Goal: Check status: Check status

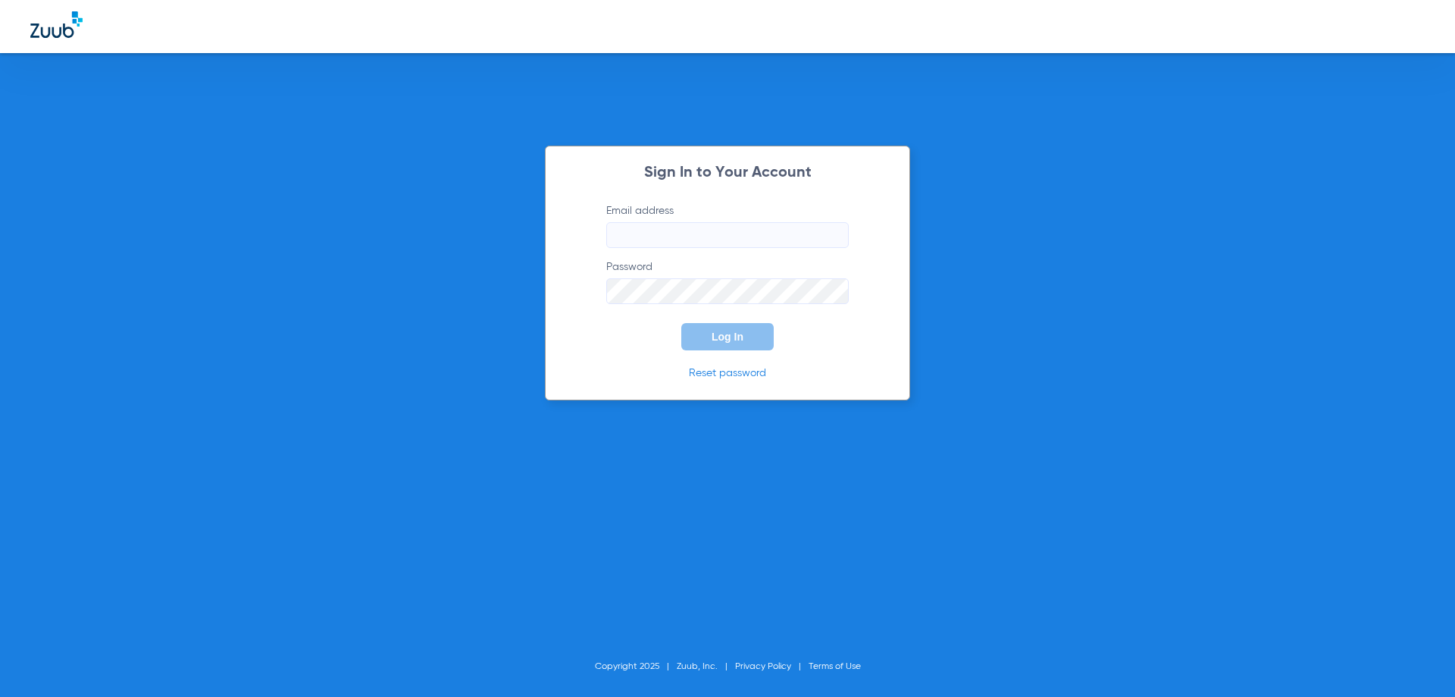
type input "[EMAIL_ADDRESS][DOMAIN_NAME]"
click at [744, 350] on div "Sign In to Your Account Email address [EMAIL_ADDRESS][DOMAIN_NAME] Password Log…" at bounding box center [727, 273] width 365 height 255
click at [740, 330] on button "Log In" at bounding box center [727, 336] width 92 height 27
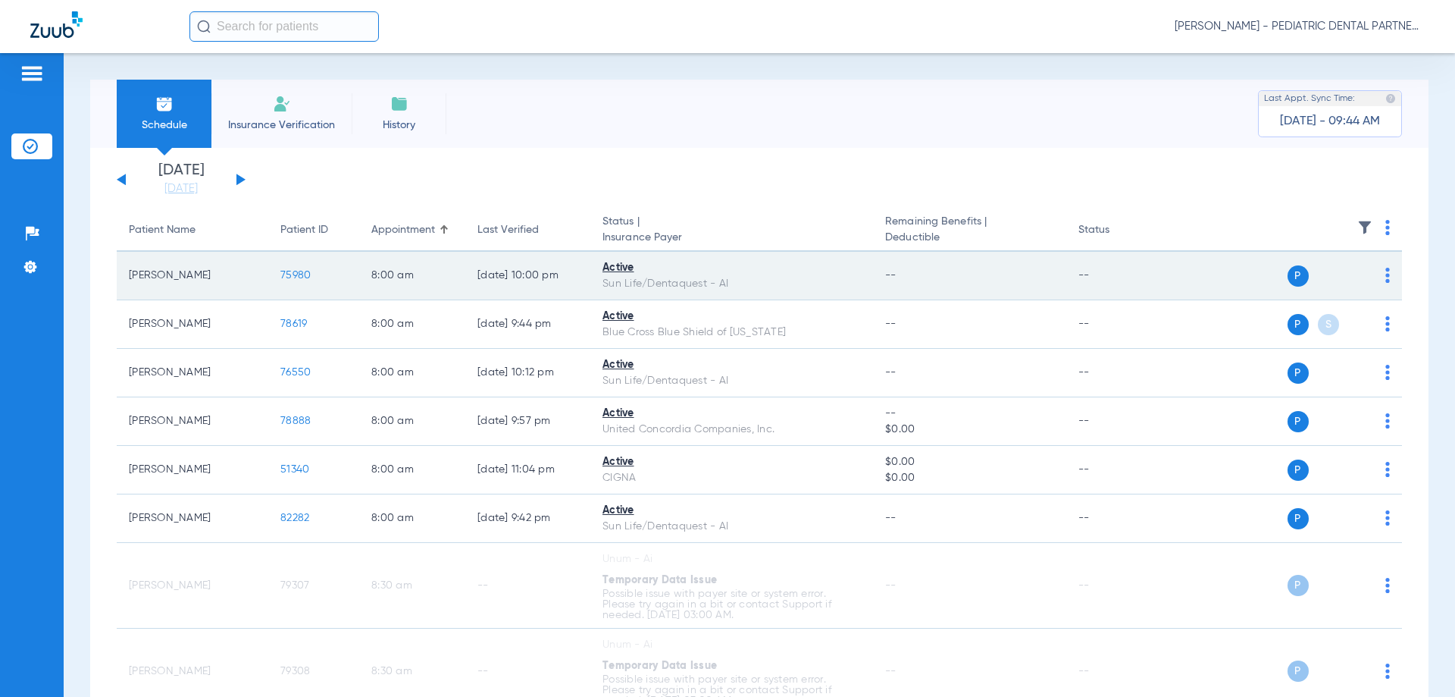
click at [303, 279] on span "75980" at bounding box center [295, 275] width 30 height 11
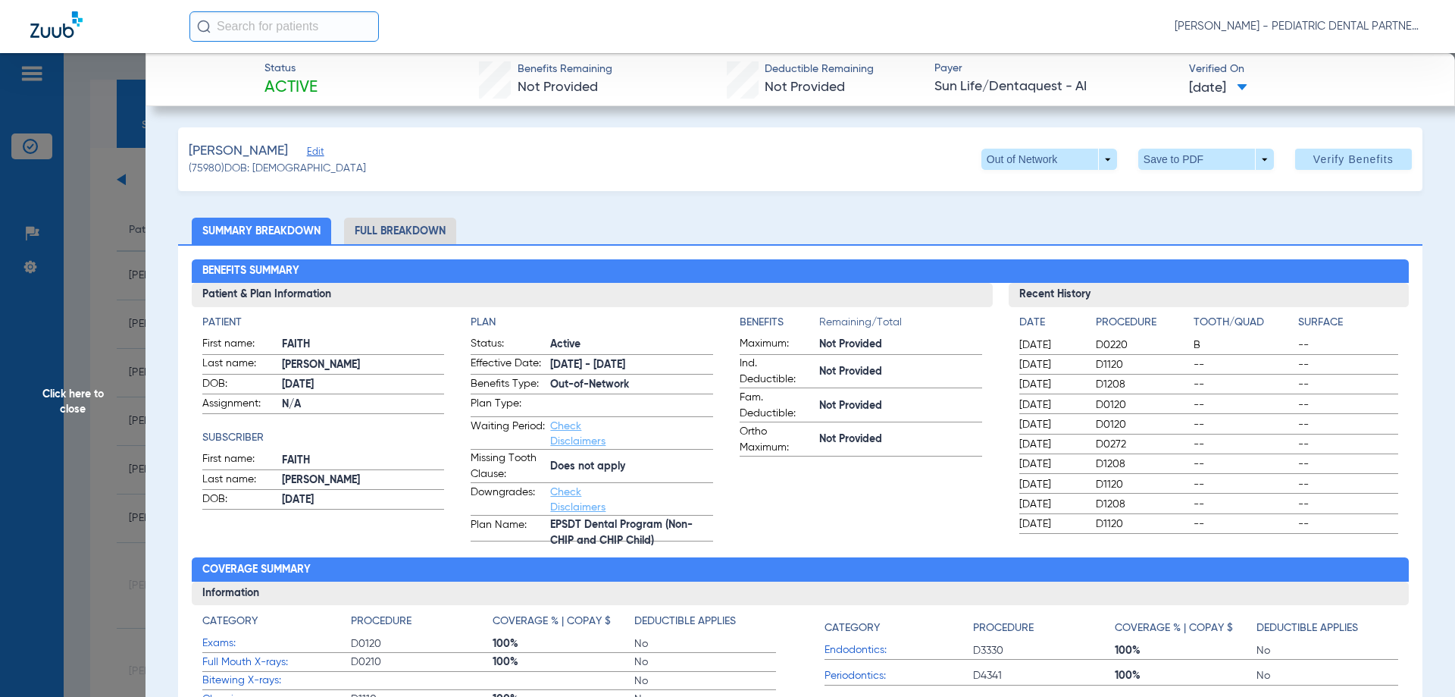
click at [72, 412] on span "Click here to close" at bounding box center [73, 401] width 146 height 697
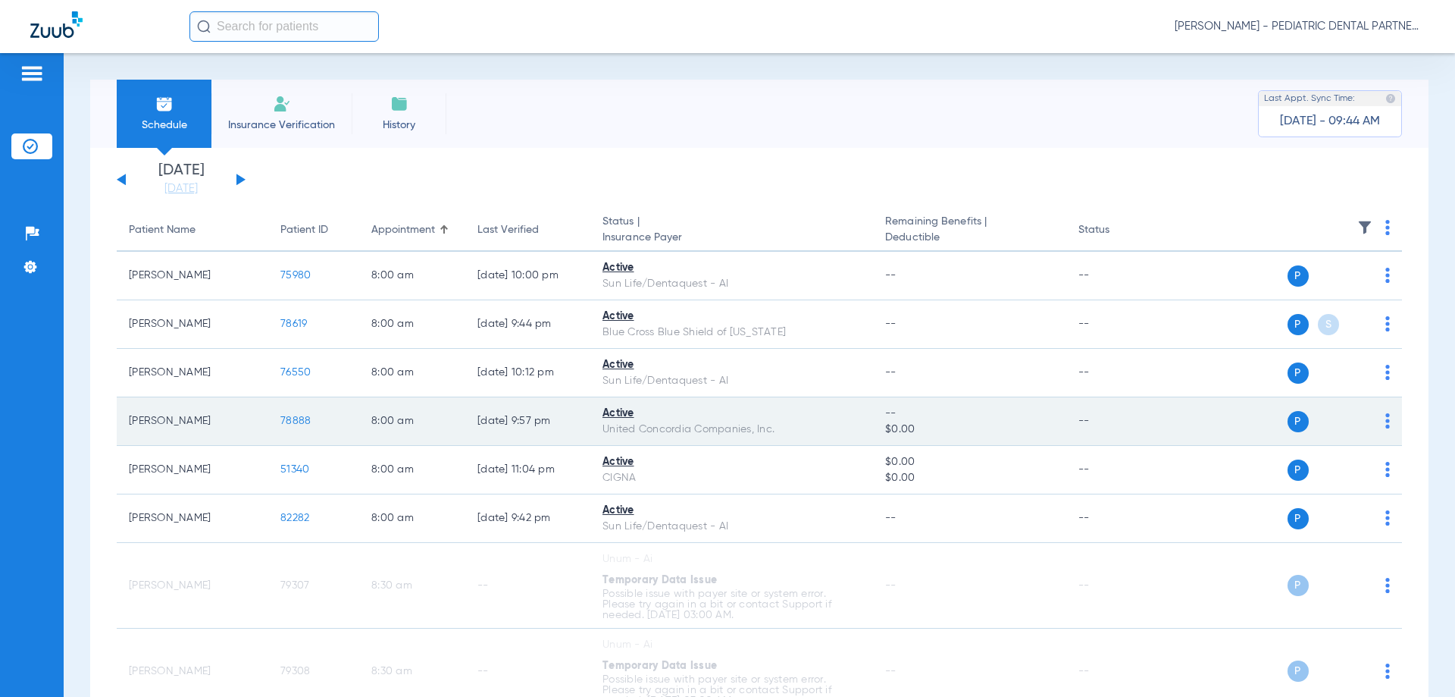
click at [300, 421] on span "78888" at bounding box center [295, 420] width 30 height 11
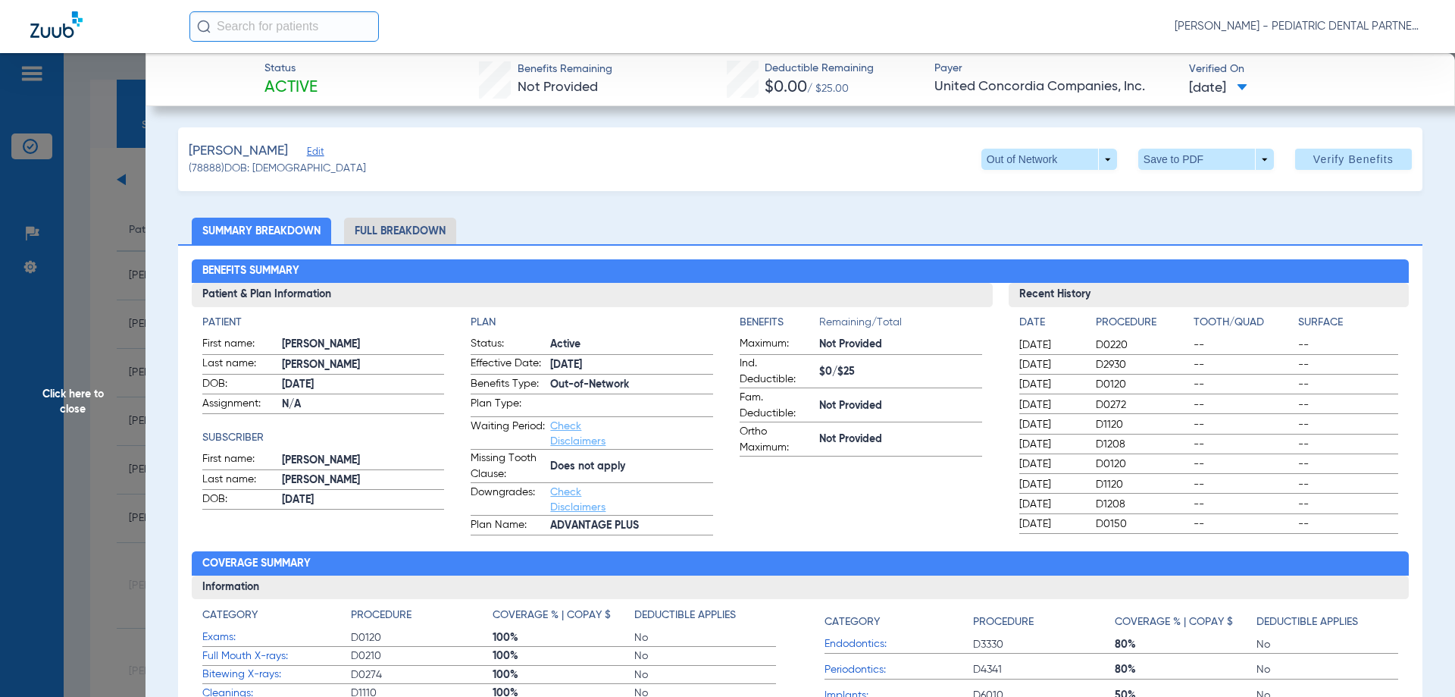
click at [79, 403] on span "Click here to close" at bounding box center [73, 401] width 146 height 697
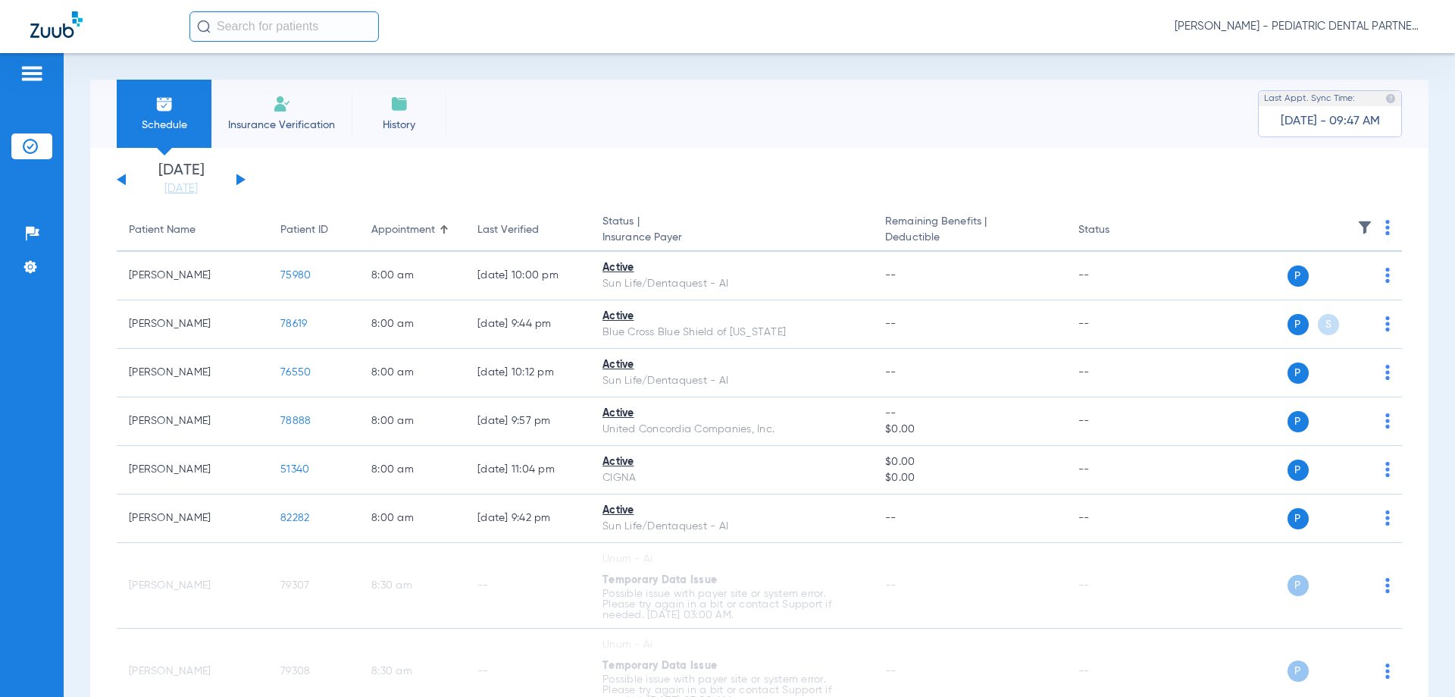
click at [243, 179] on button at bounding box center [240, 179] width 9 height 11
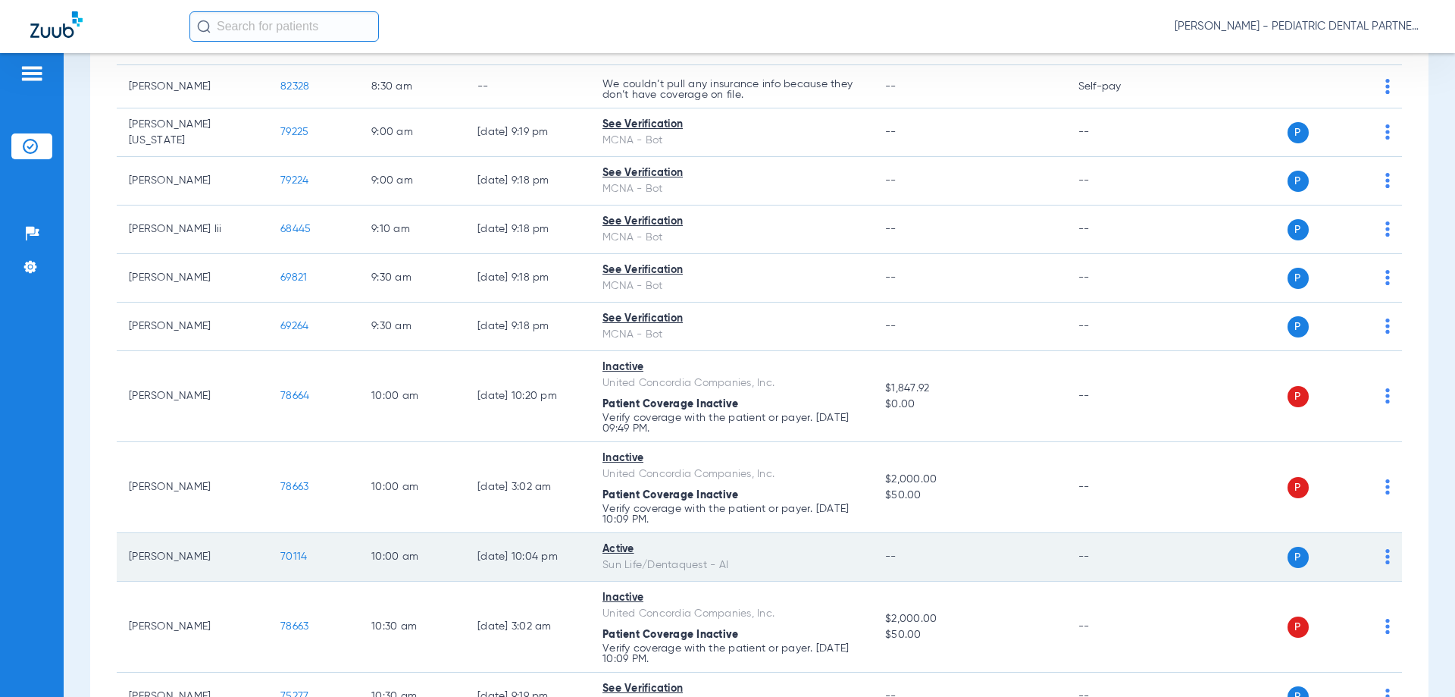
scroll to position [682, 0]
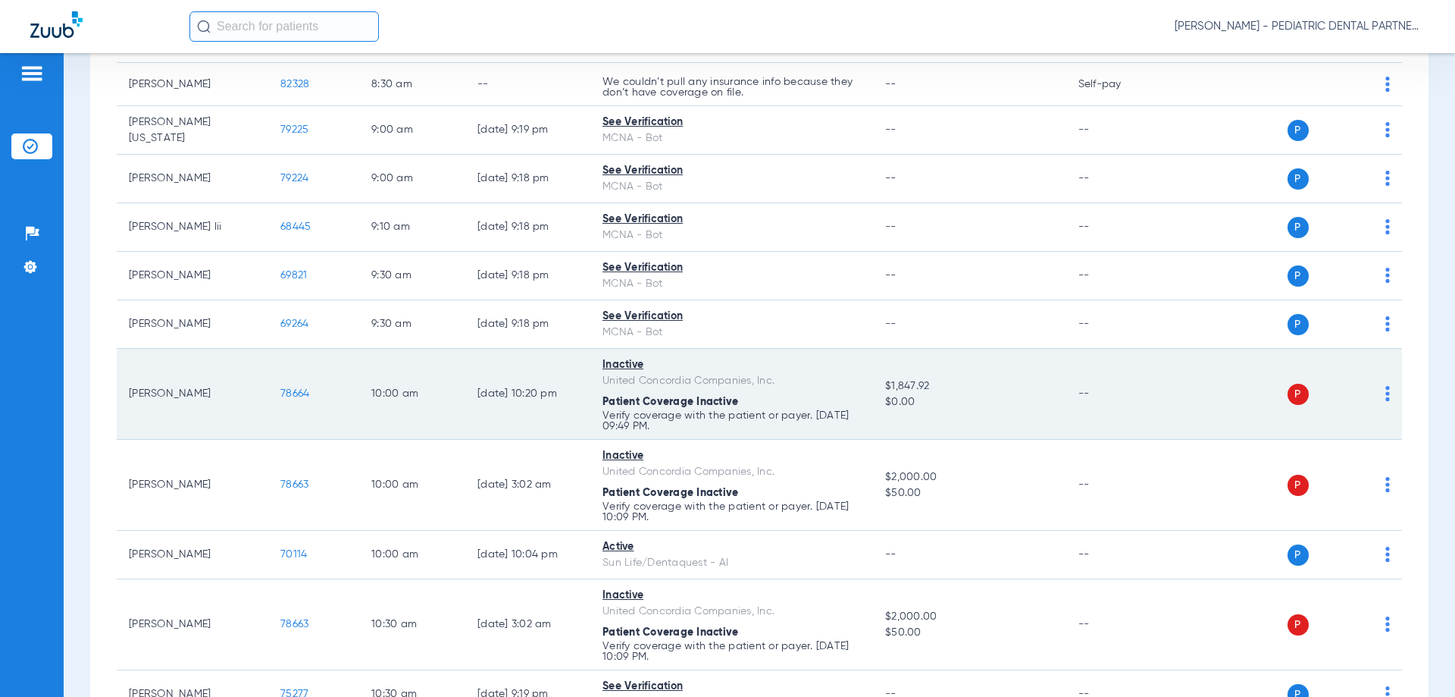
click at [290, 389] on span "78664" at bounding box center [294, 393] width 29 height 11
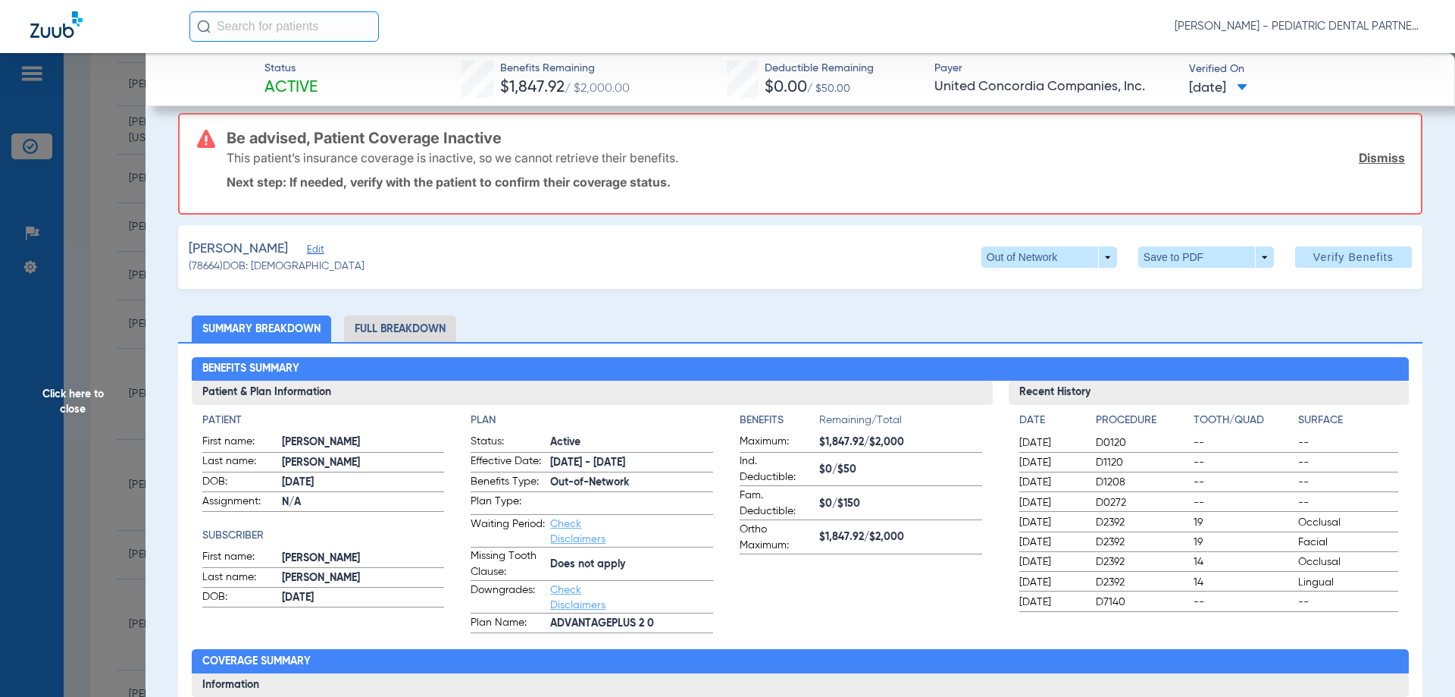
scroll to position [0, 0]
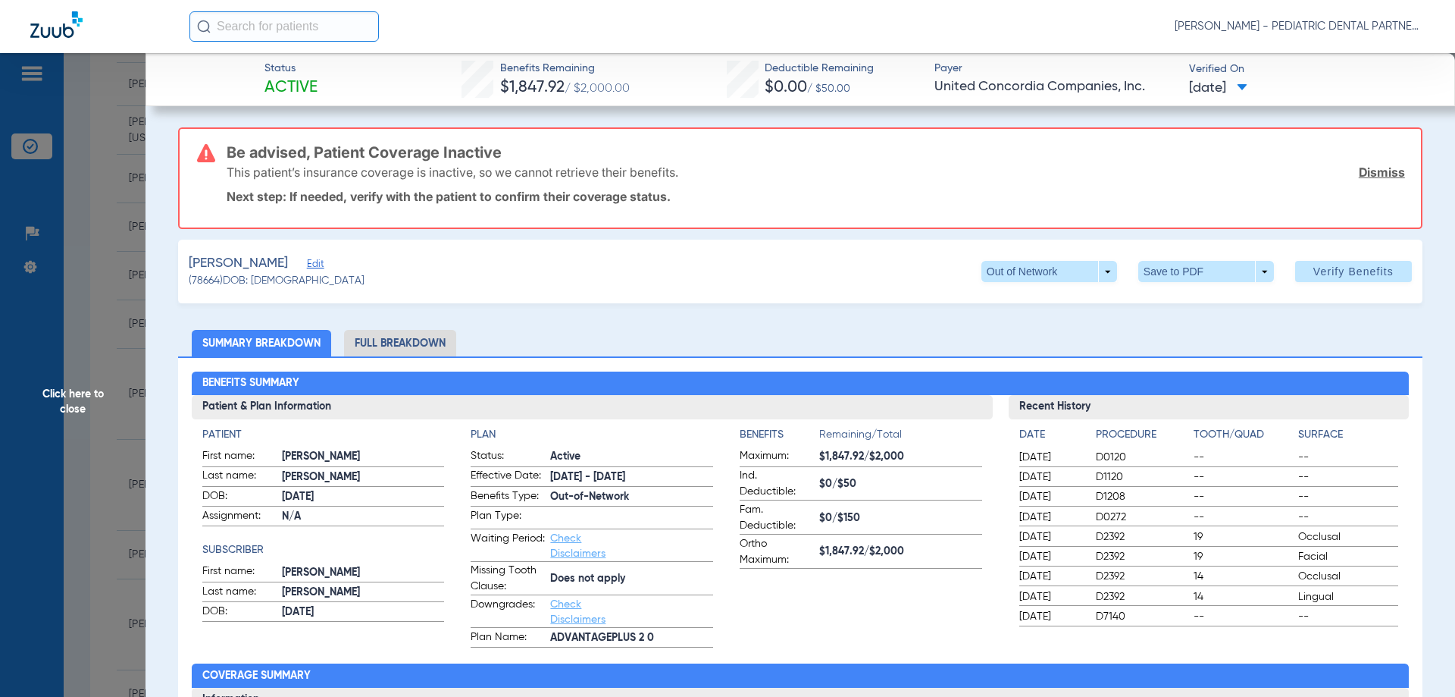
click at [119, 450] on span "Click here to close" at bounding box center [73, 401] width 146 height 697
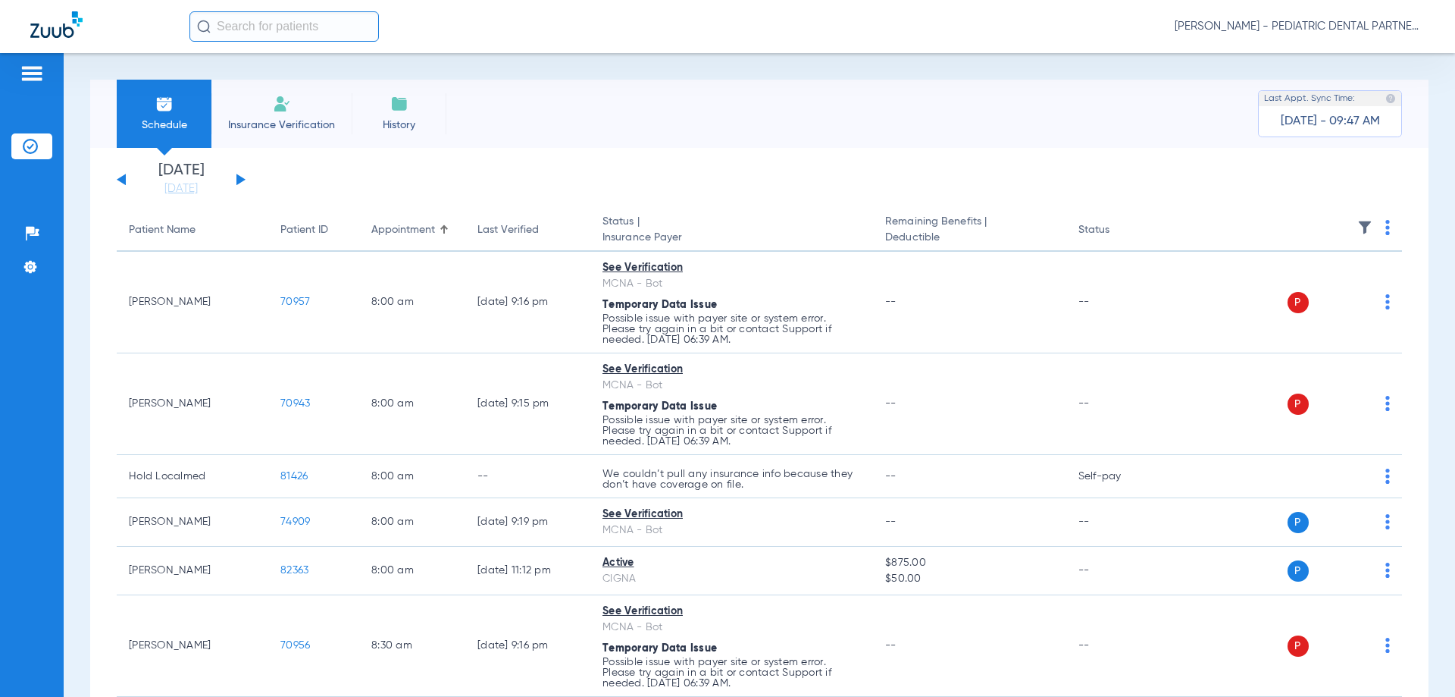
click at [126, 178] on div "[DATE] [DATE] [DATE] [DATE] [DATE] [DATE] [DATE] [DATE] [DATE] [DATE] [DATE] [D…" at bounding box center [181, 179] width 129 height 33
click at [121, 181] on button at bounding box center [121, 179] width 9 height 11
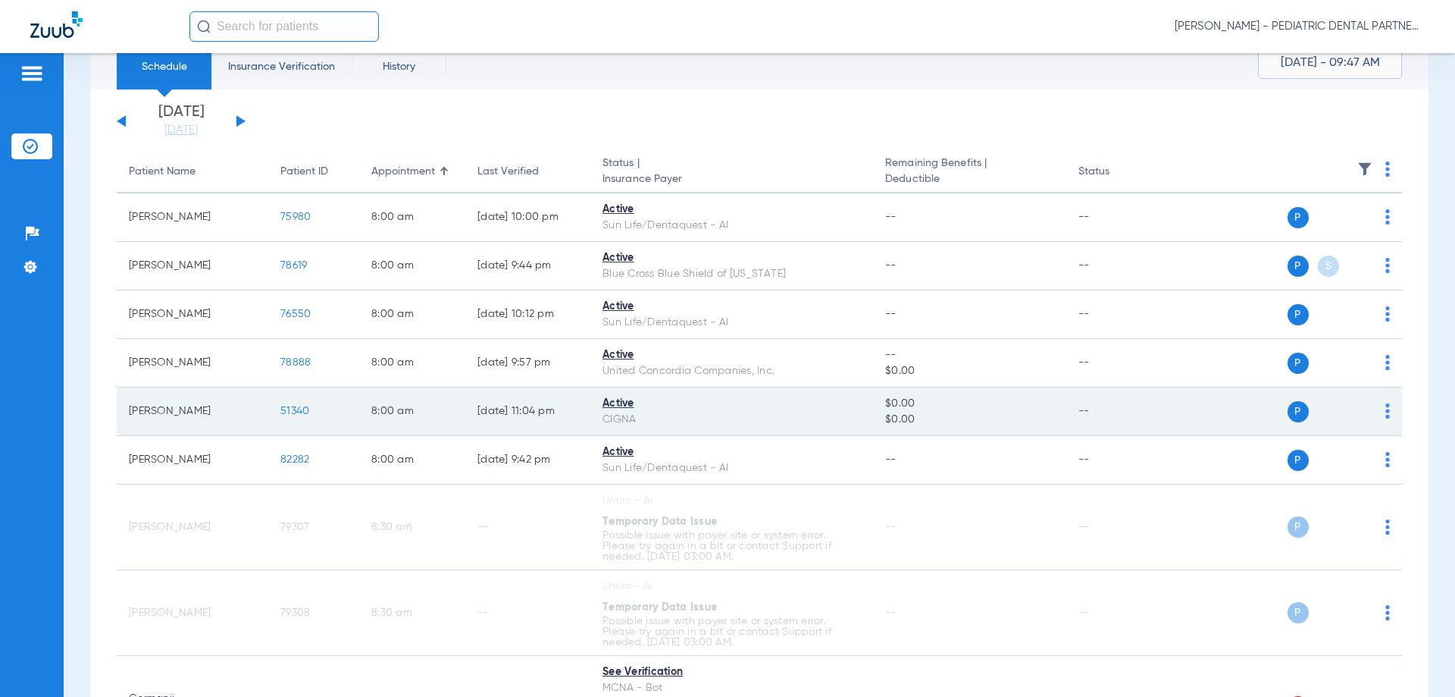
scroll to position [76, 0]
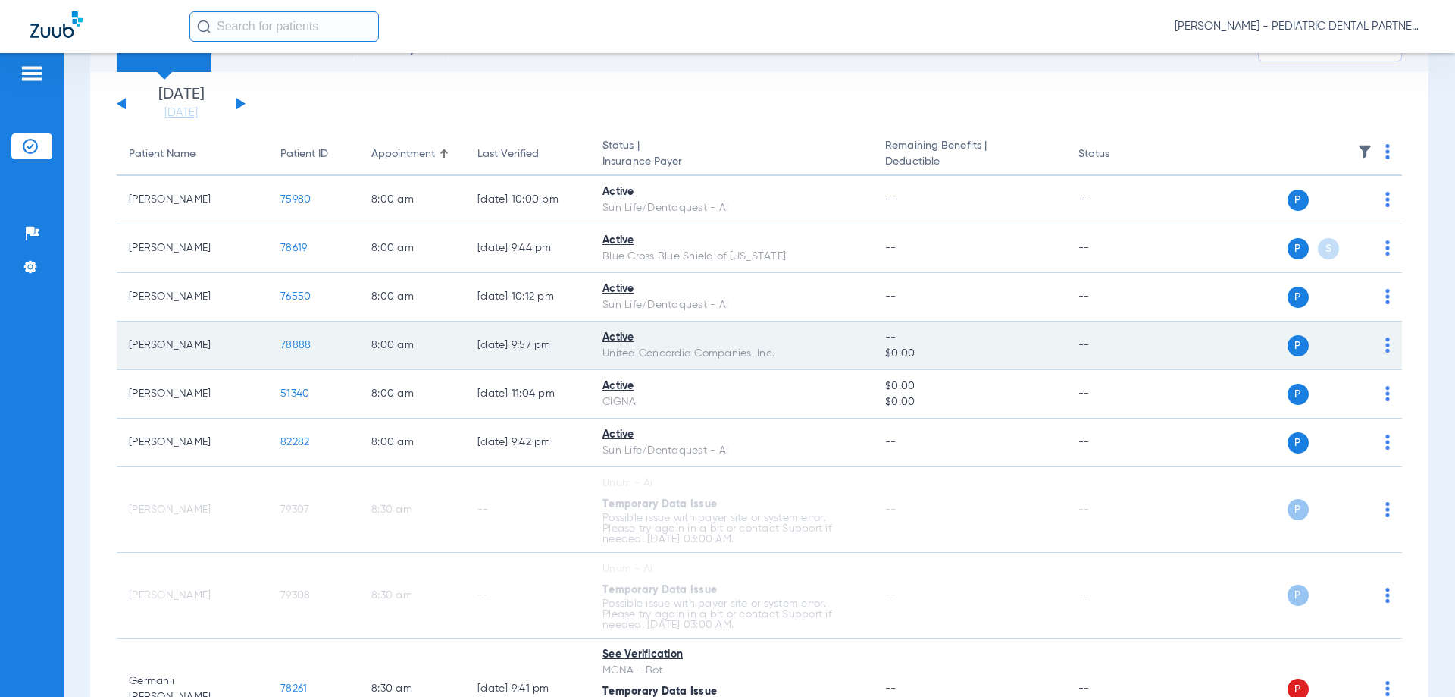
click at [308, 349] on span "78888" at bounding box center [295, 345] width 30 height 11
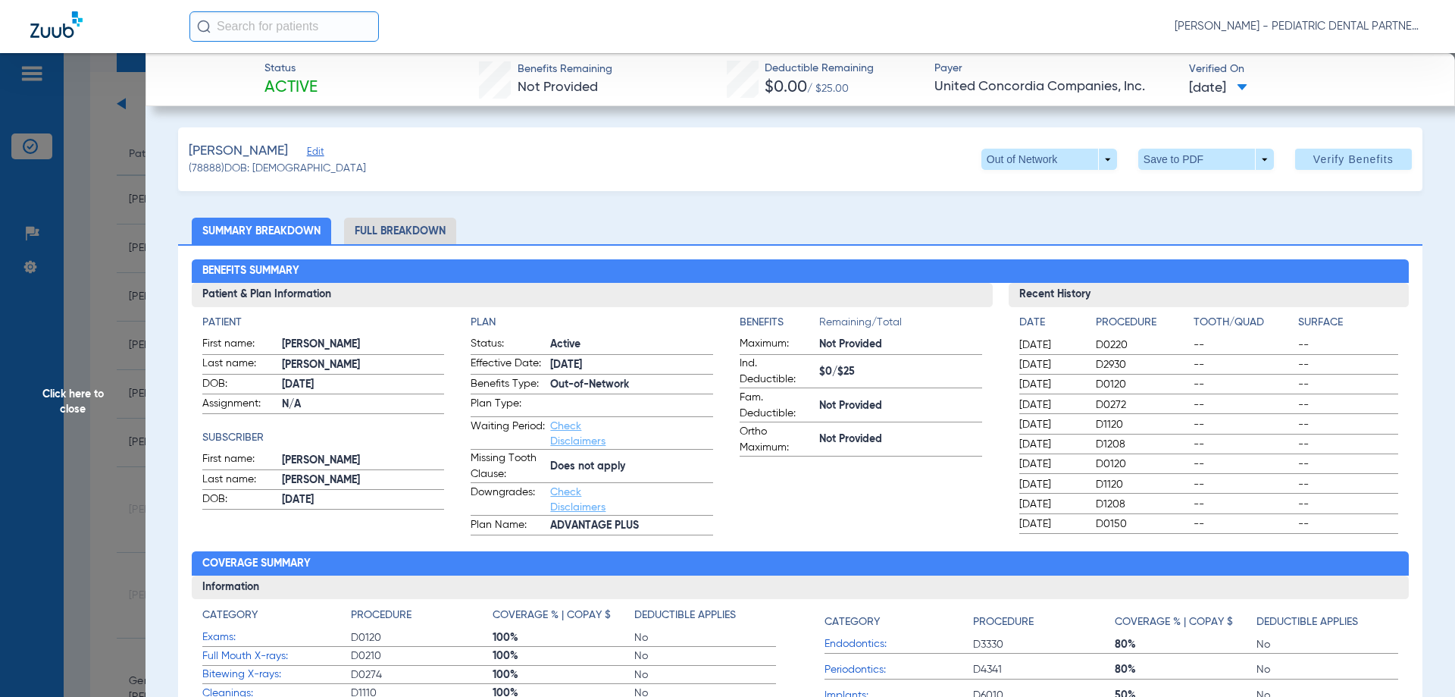
click at [101, 465] on span "Click here to close" at bounding box center [73, 401] width 146 height 697
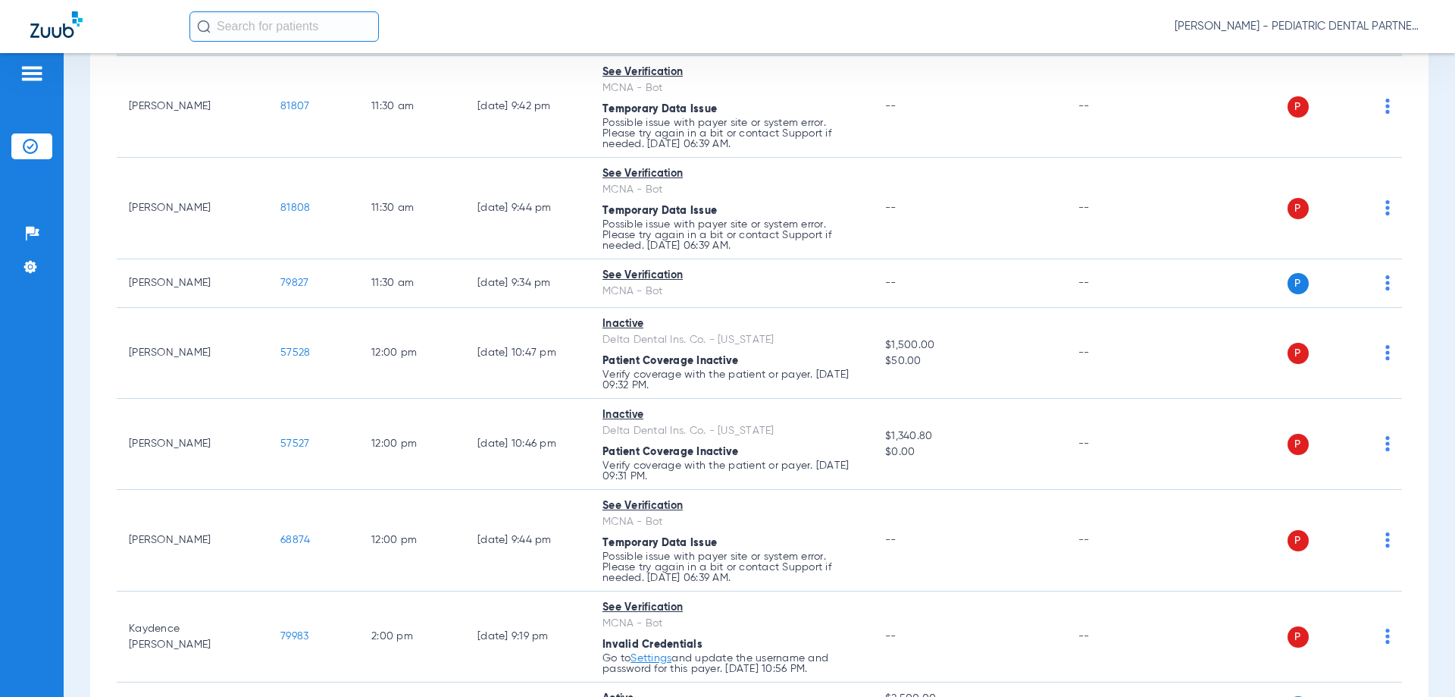
scroll to position [1971, 0]
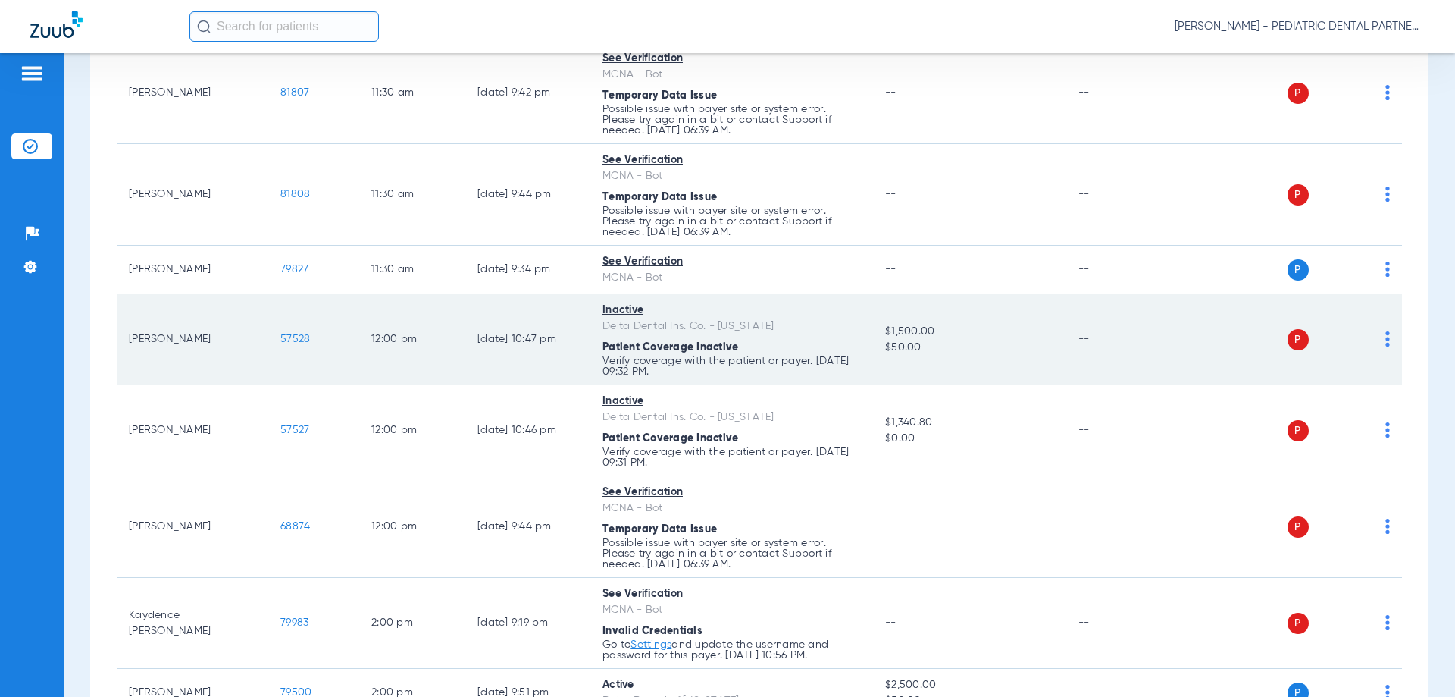
click at [288, 339] on span "57528" at bounding box center [295, 339] width 30 height 11
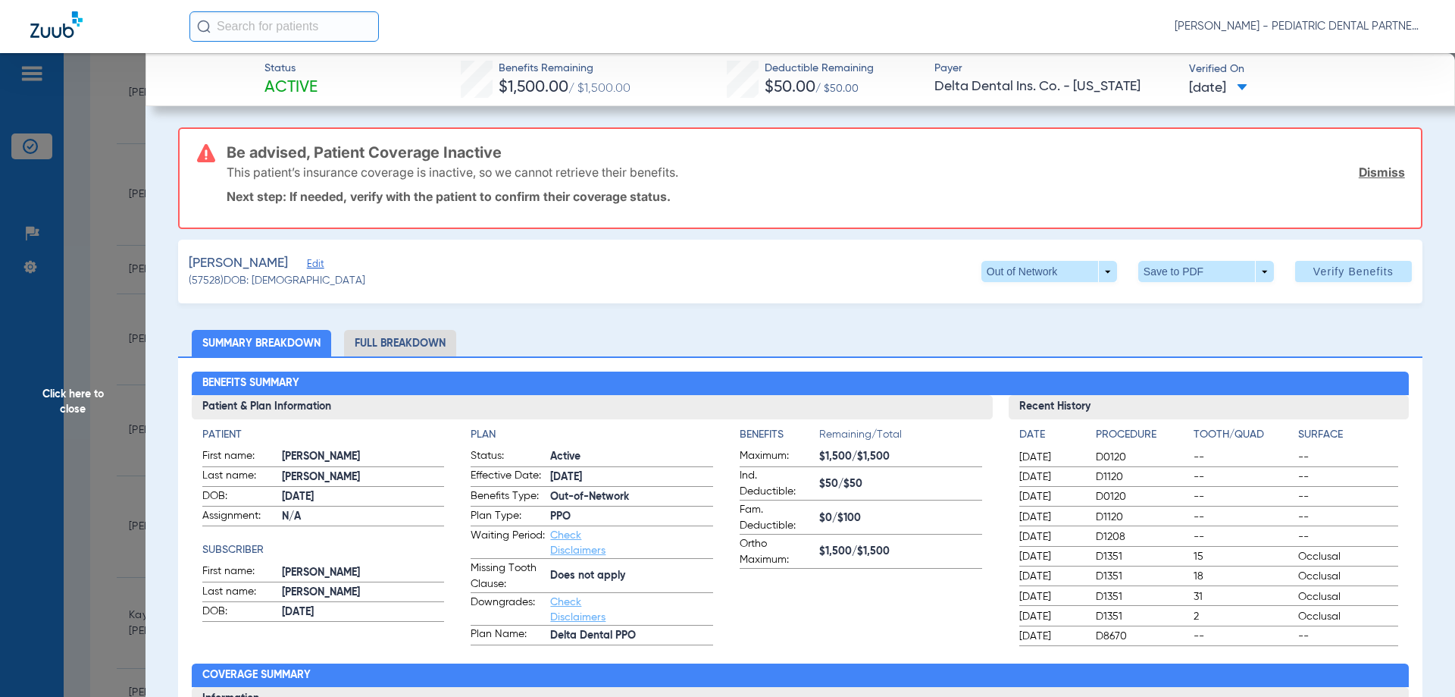
click at [71, 410] on span "Click here to close" at bounding box center [73, 401] width 146 height 697
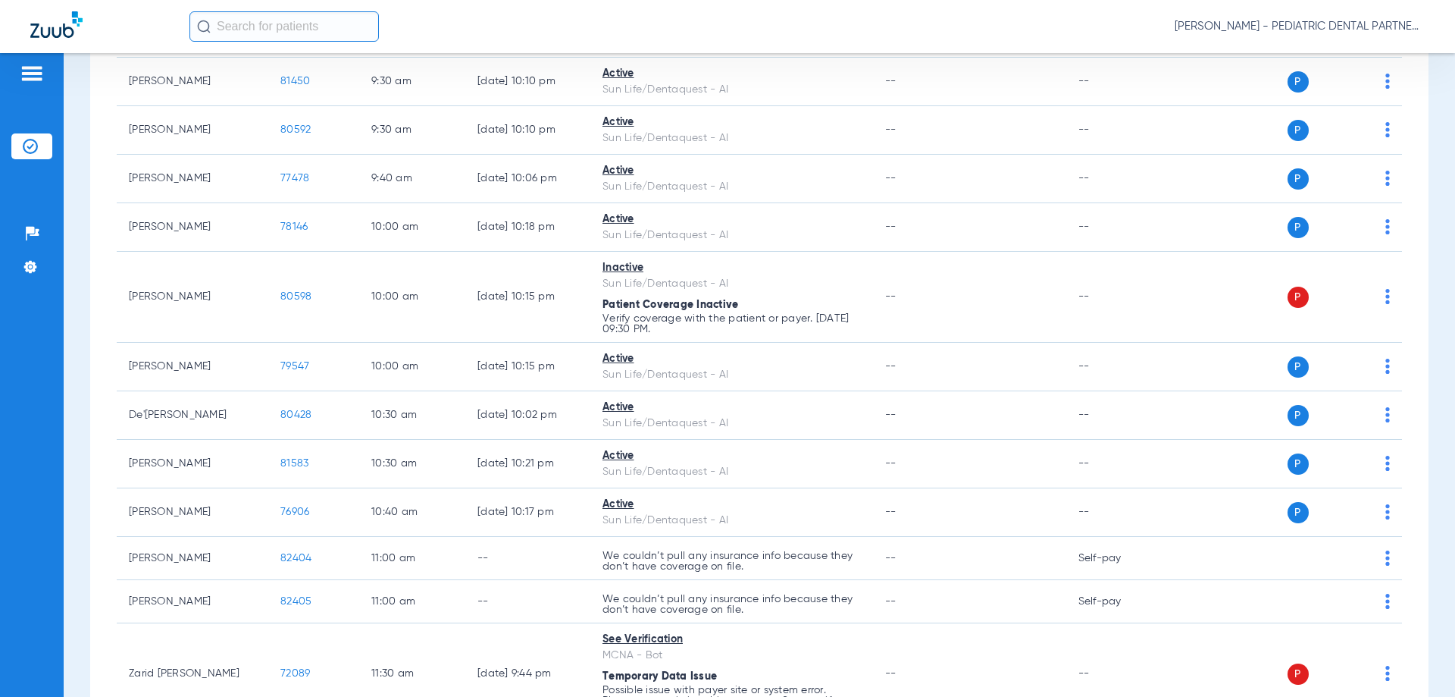
scroll to position [1111, 0]
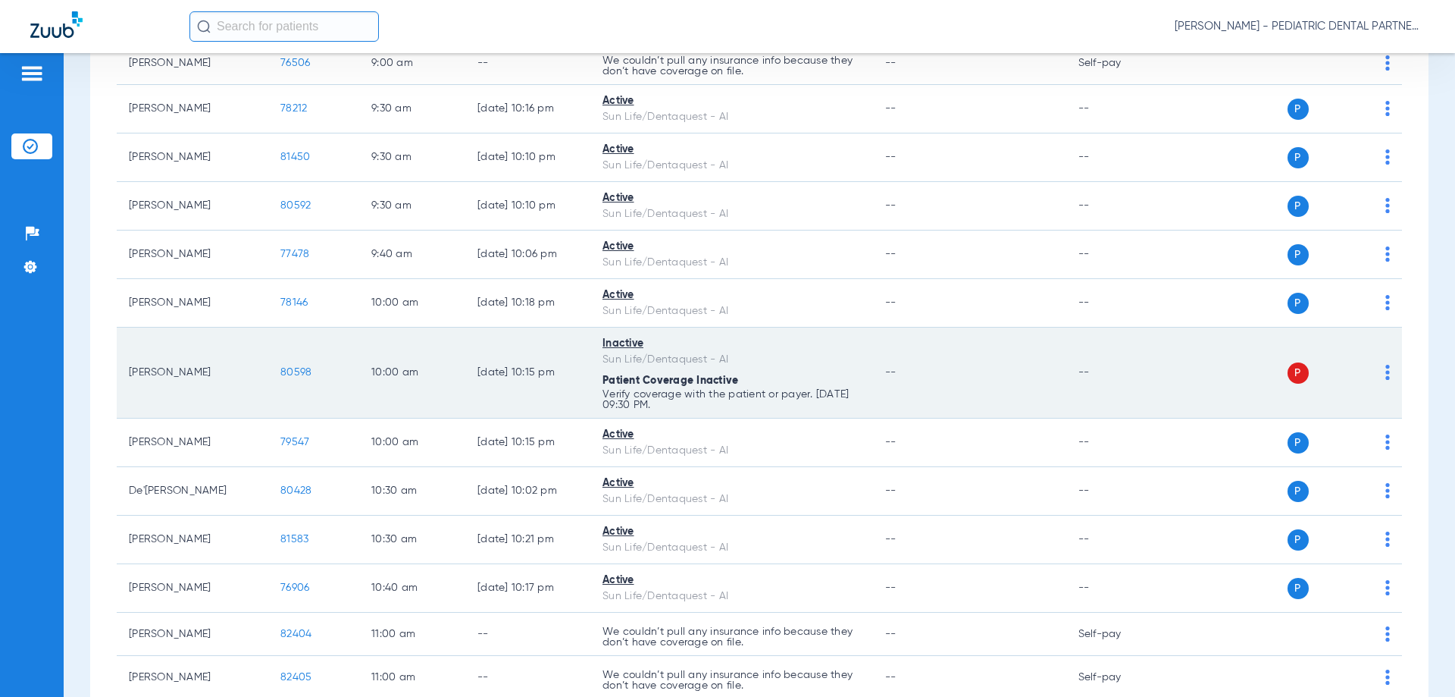
click at [297, 372] on span "80598" at bounding box center [295, 372] width 31 height 11
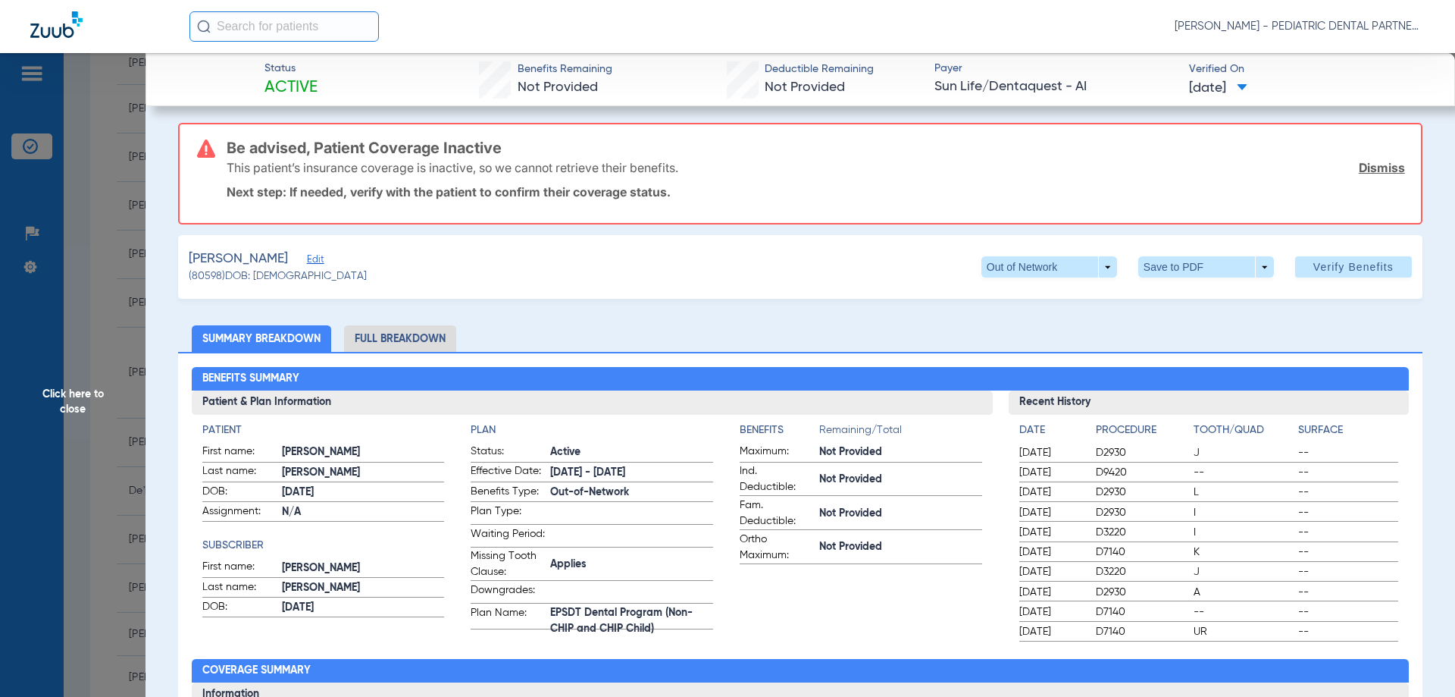
scroll to position [0, 0]
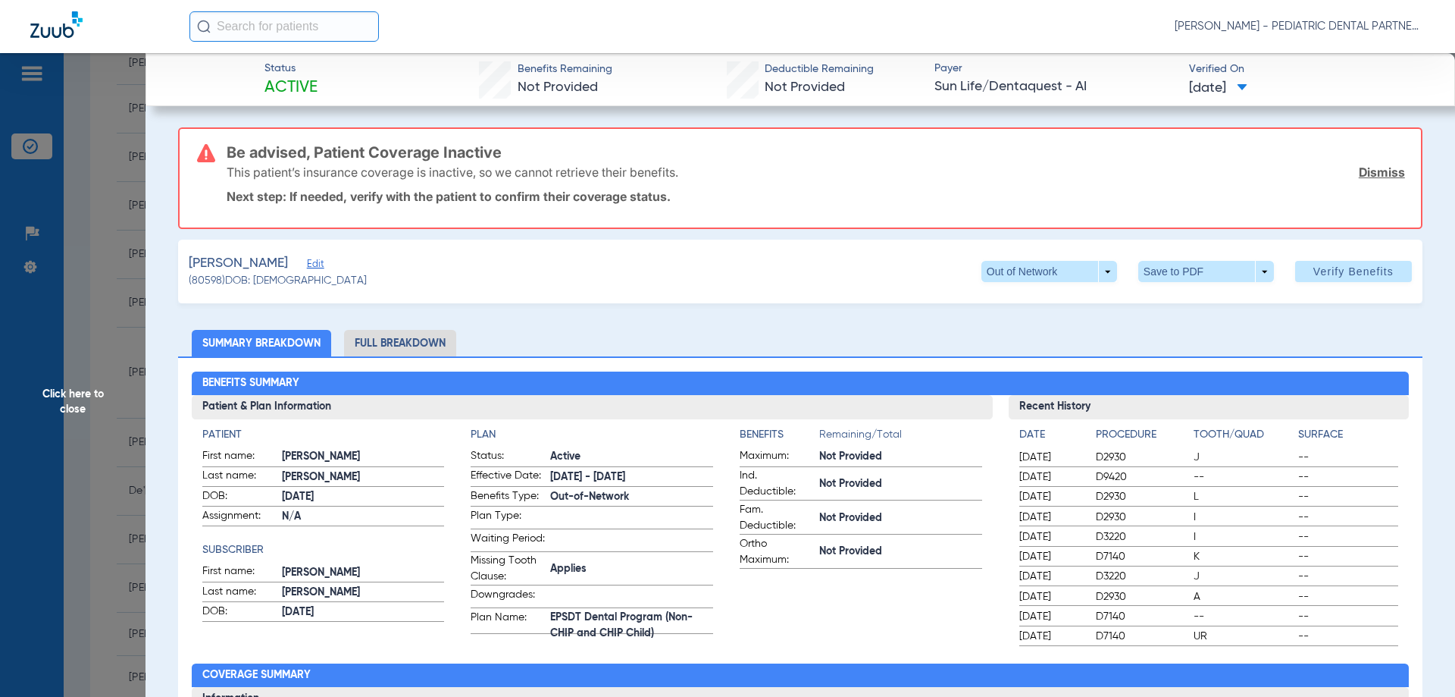
click at [69, 237] on span "Click here to close" at bounding box center [73, 401] width 146 height 697
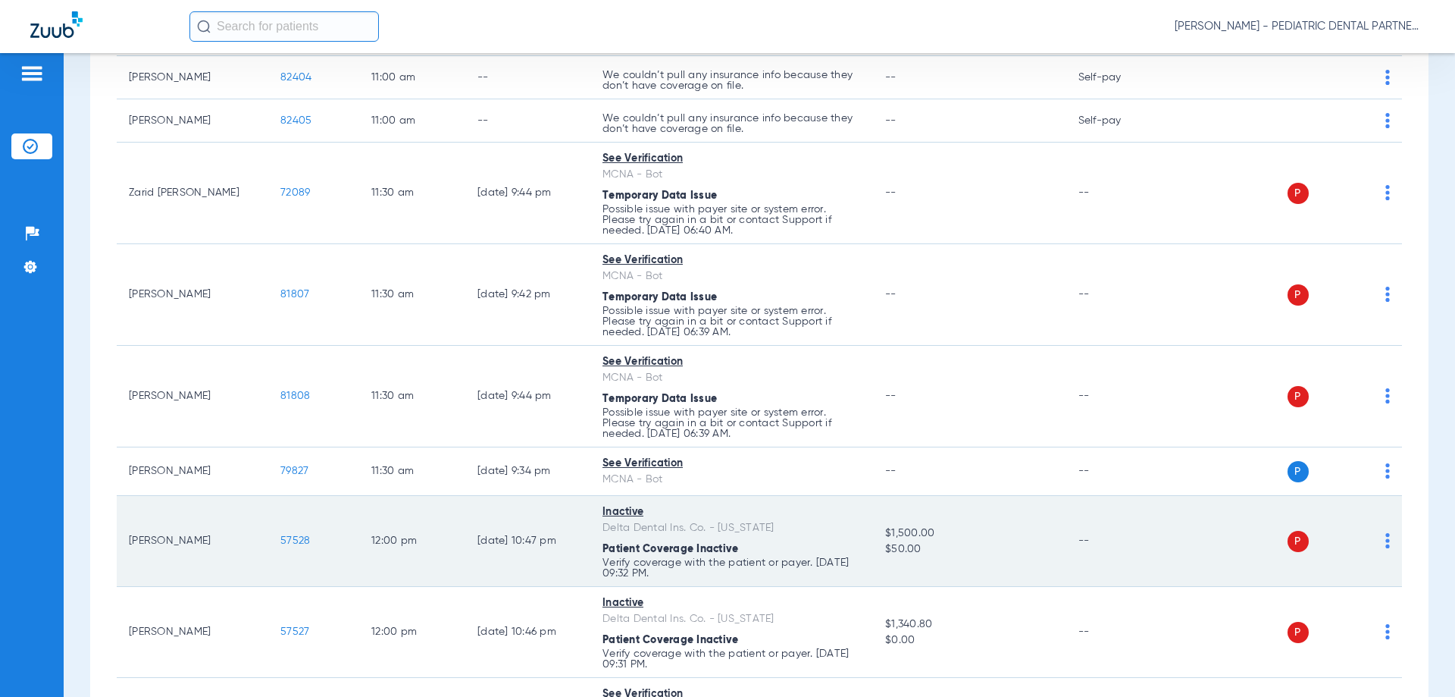
scroll to position [1464, 0]
